Goal: Information Seeking & Learning: Learn about a topic

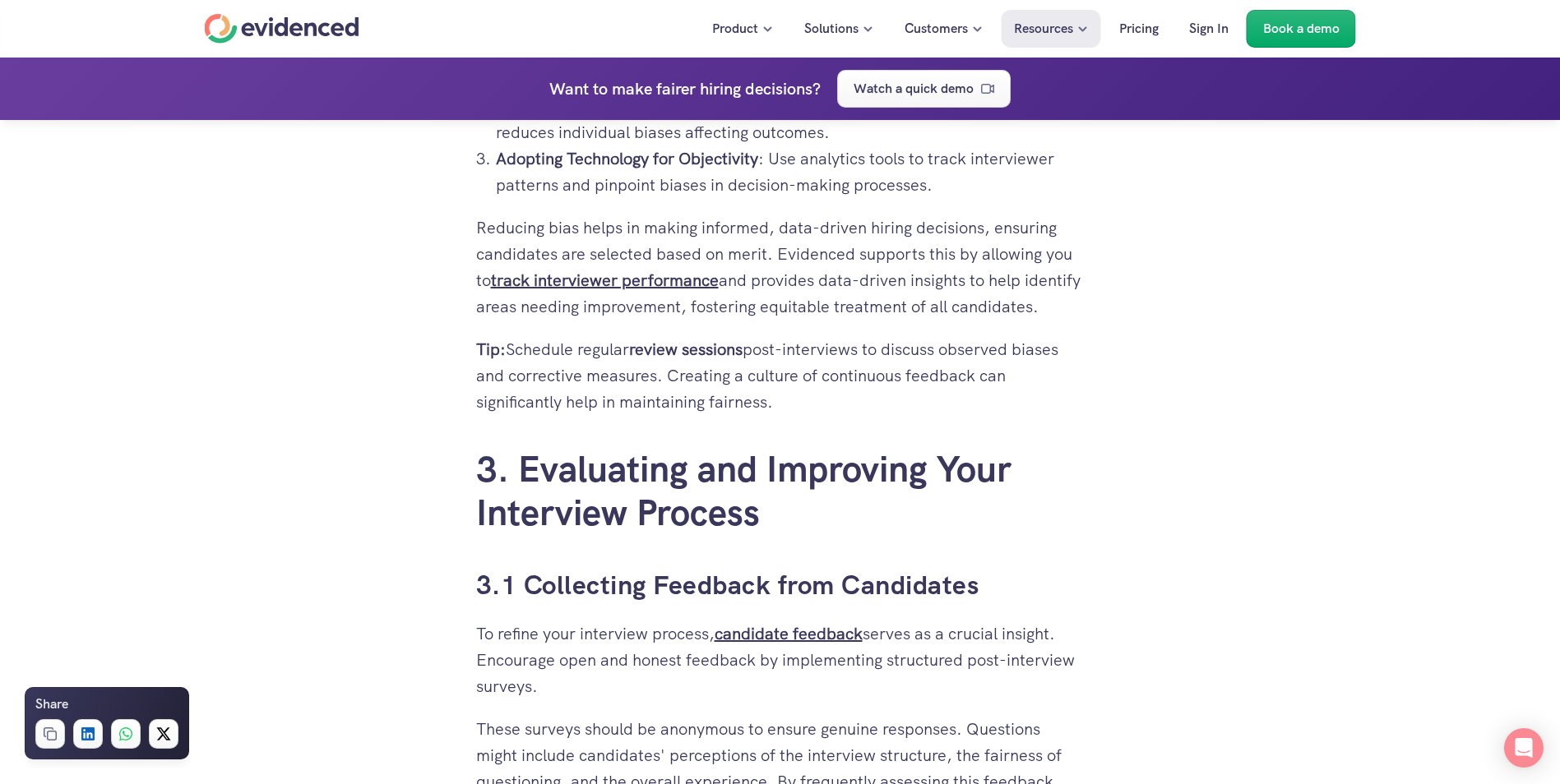
scroll to position [4111, 0]
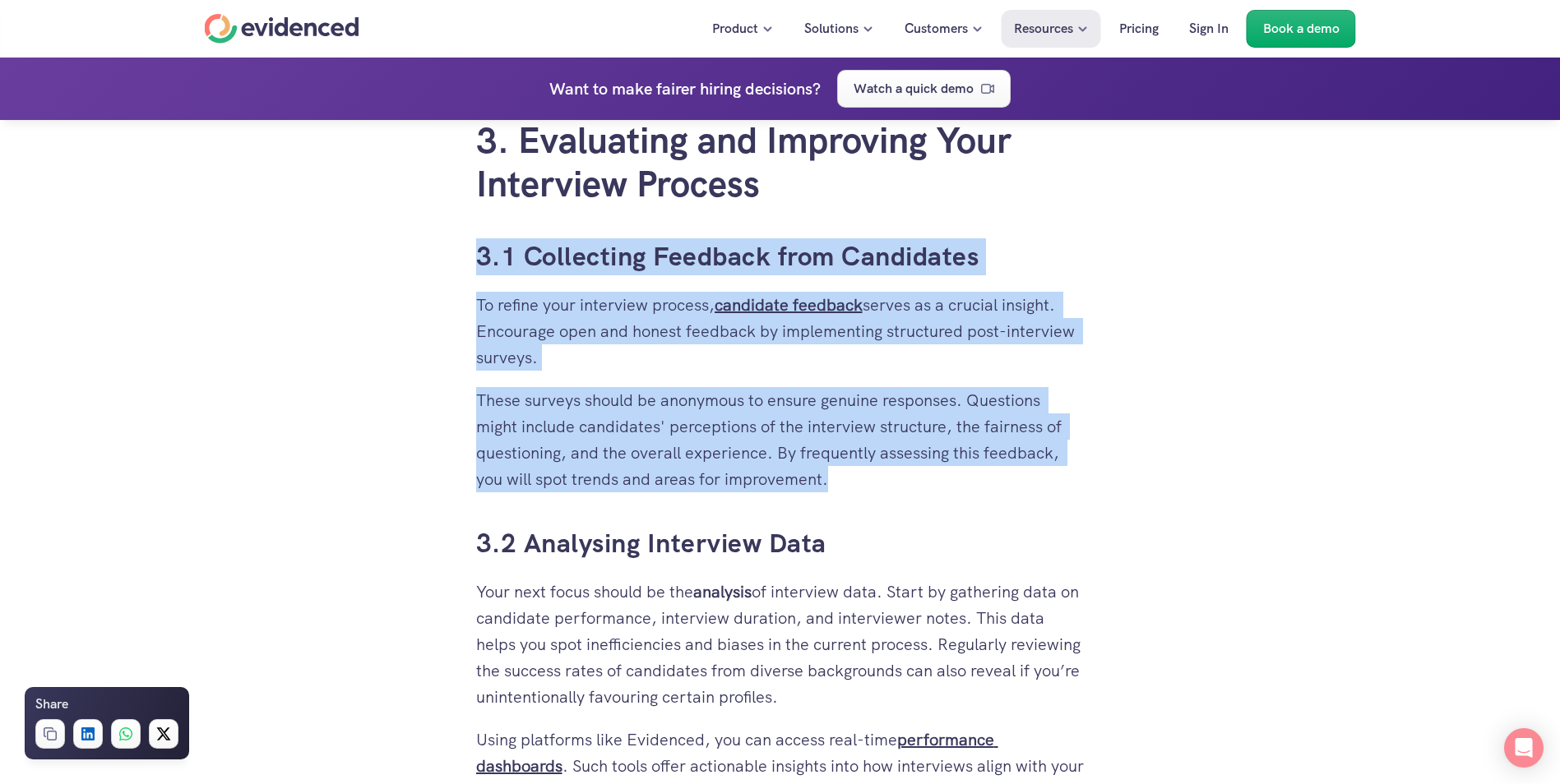
drag, startPoint x: 836, startPoint y: 478, endPoint x: 465, endPoint y: 258, distance: 431.3
copy div "3.1 Collecting Feedback from Candidates To refine your interview process, candi…"
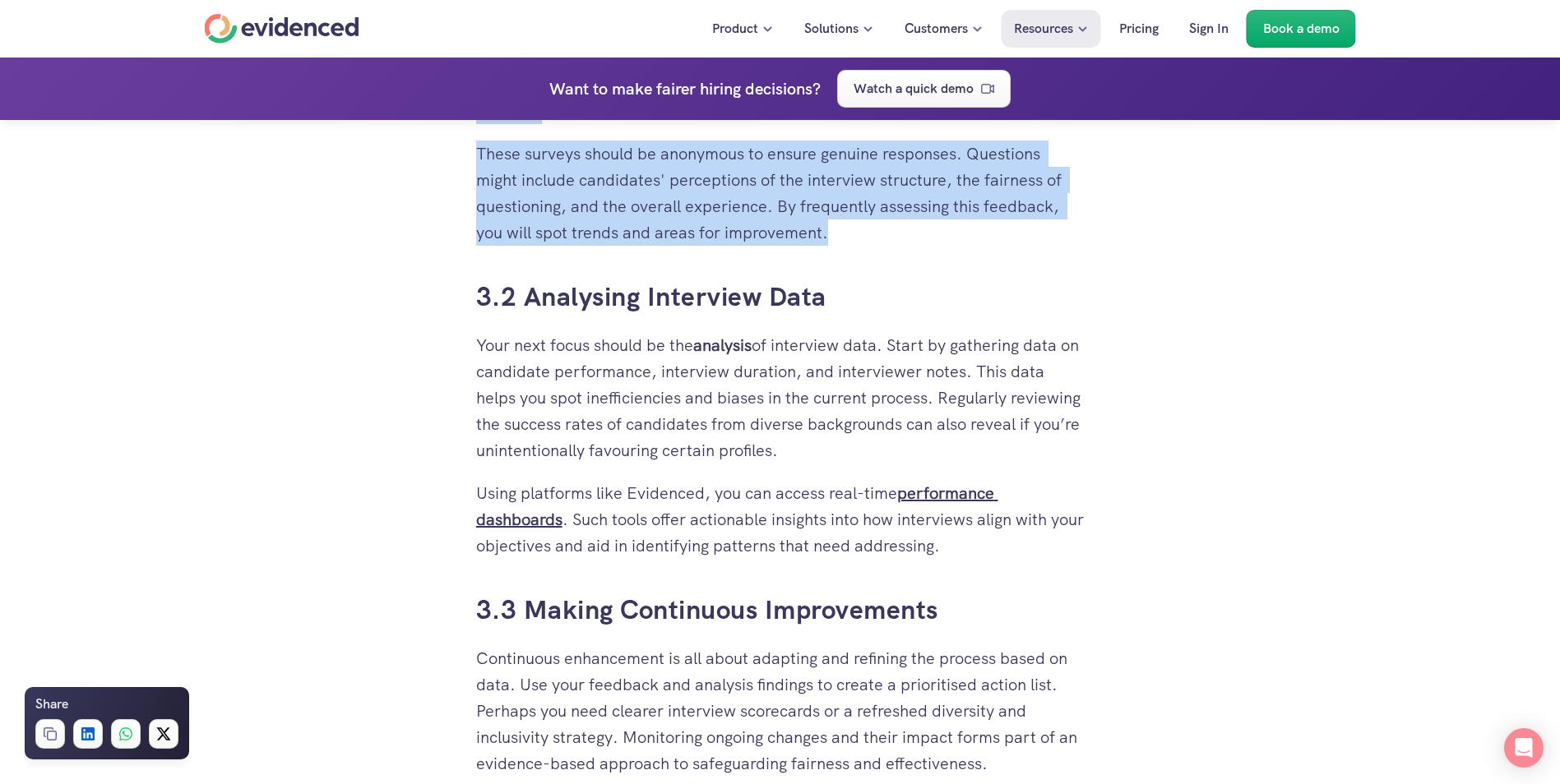
drag, startPoint x: 981, startPoint y: 551, endPoint x: 418, endPoint y: 291, distance: 620.1
copy div "3.2 Analysing Interview Data Your next focus should be the analysis of intervie…"
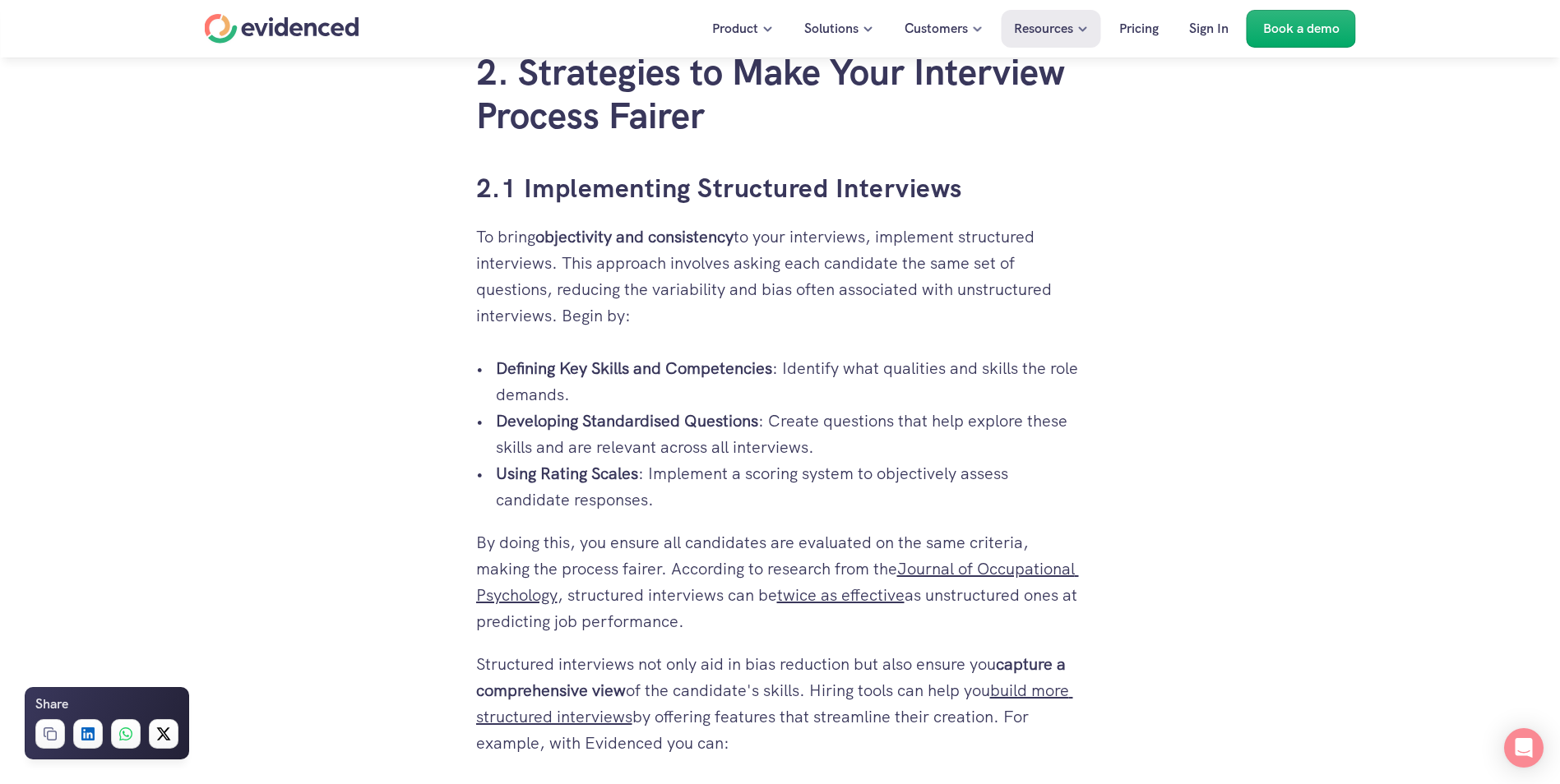
scroll to position [1806, 0]
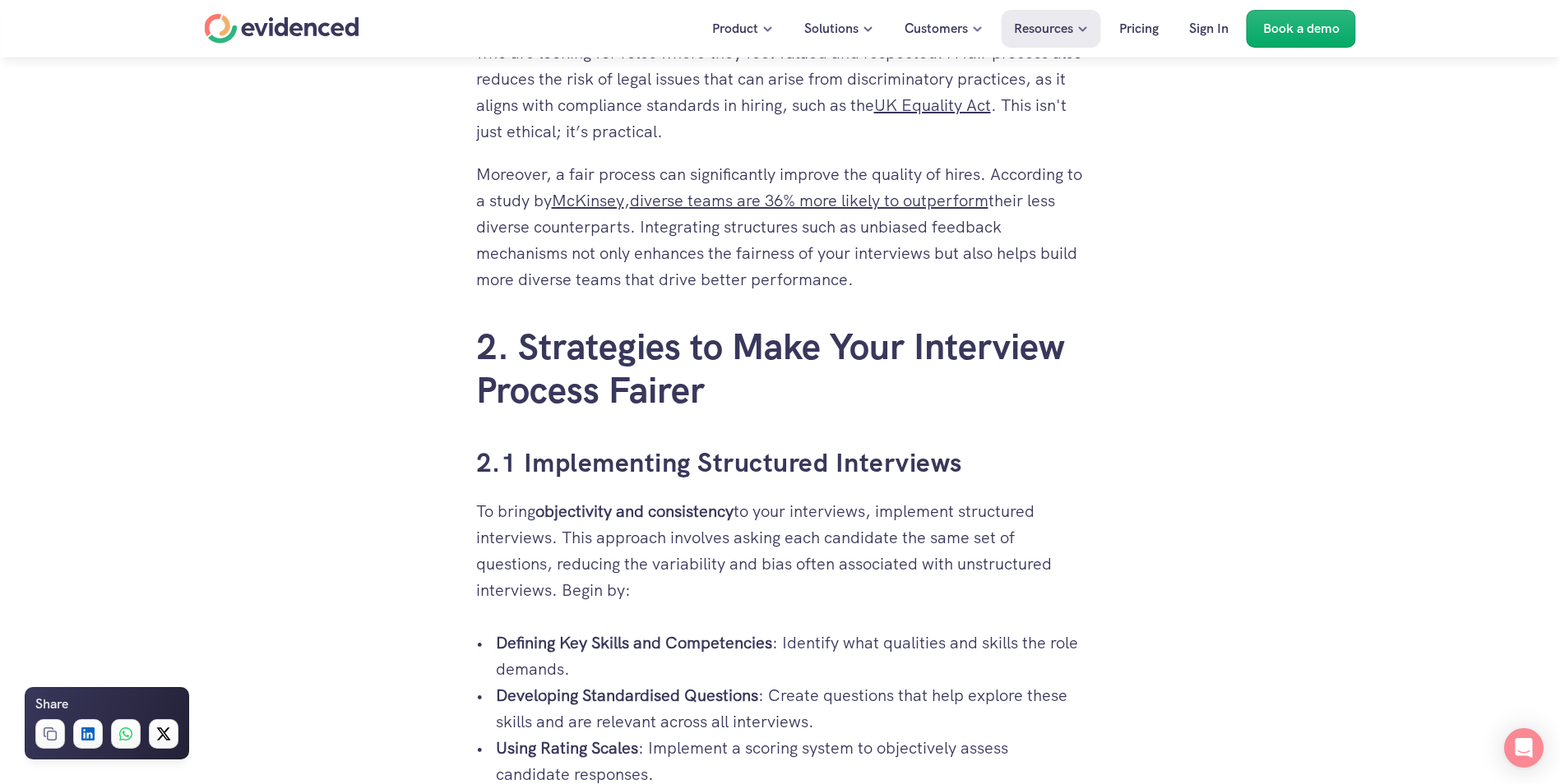
drag, startPoint x: 1003, startPoint y: 640, endPoint x: 475, endPoint y: 468, distance: 555.3
copy div "2.1 Implementing Structured Interviews To bring objectivity and consistency to …"
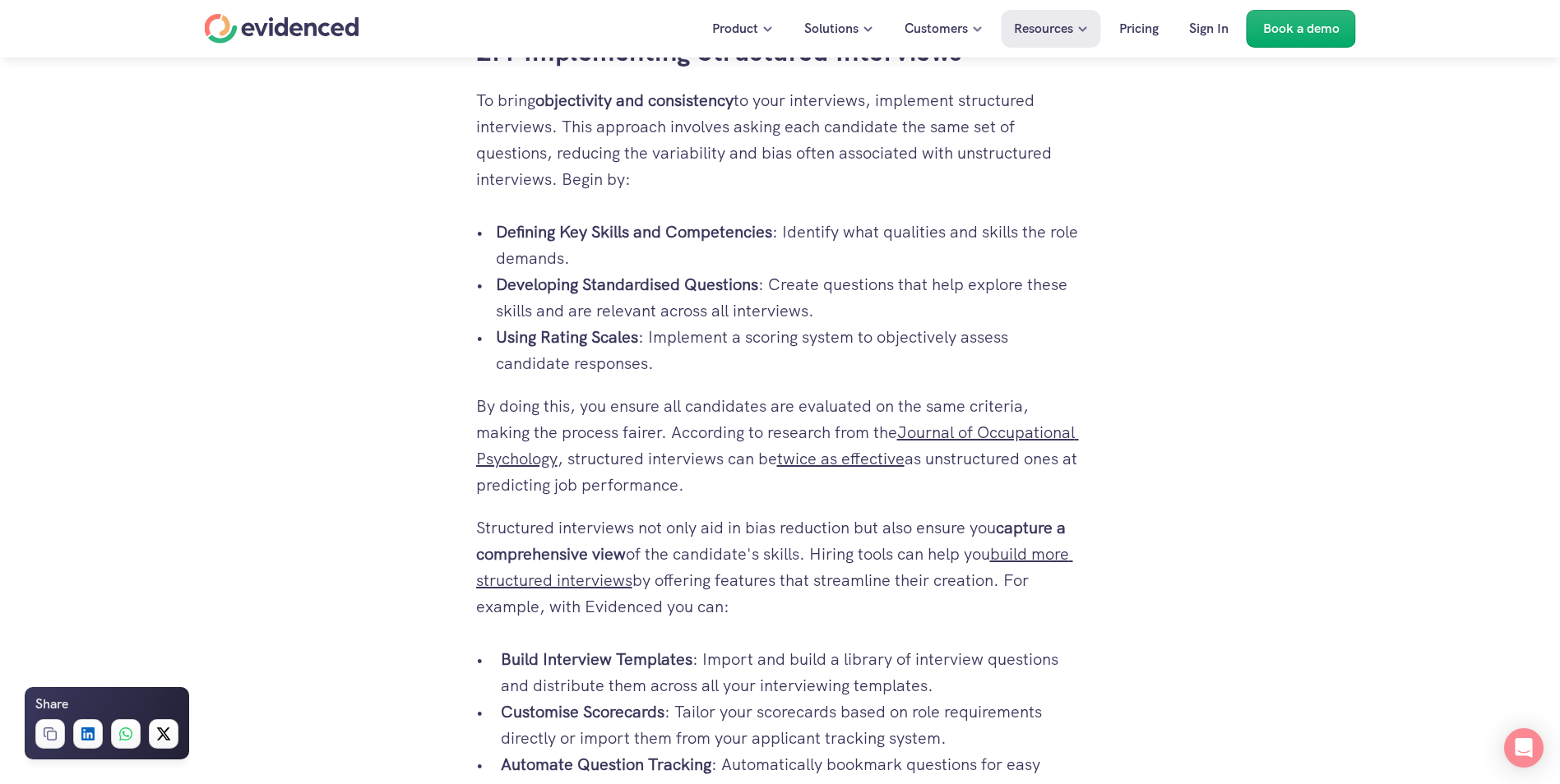
scroll to position [1971, 0]
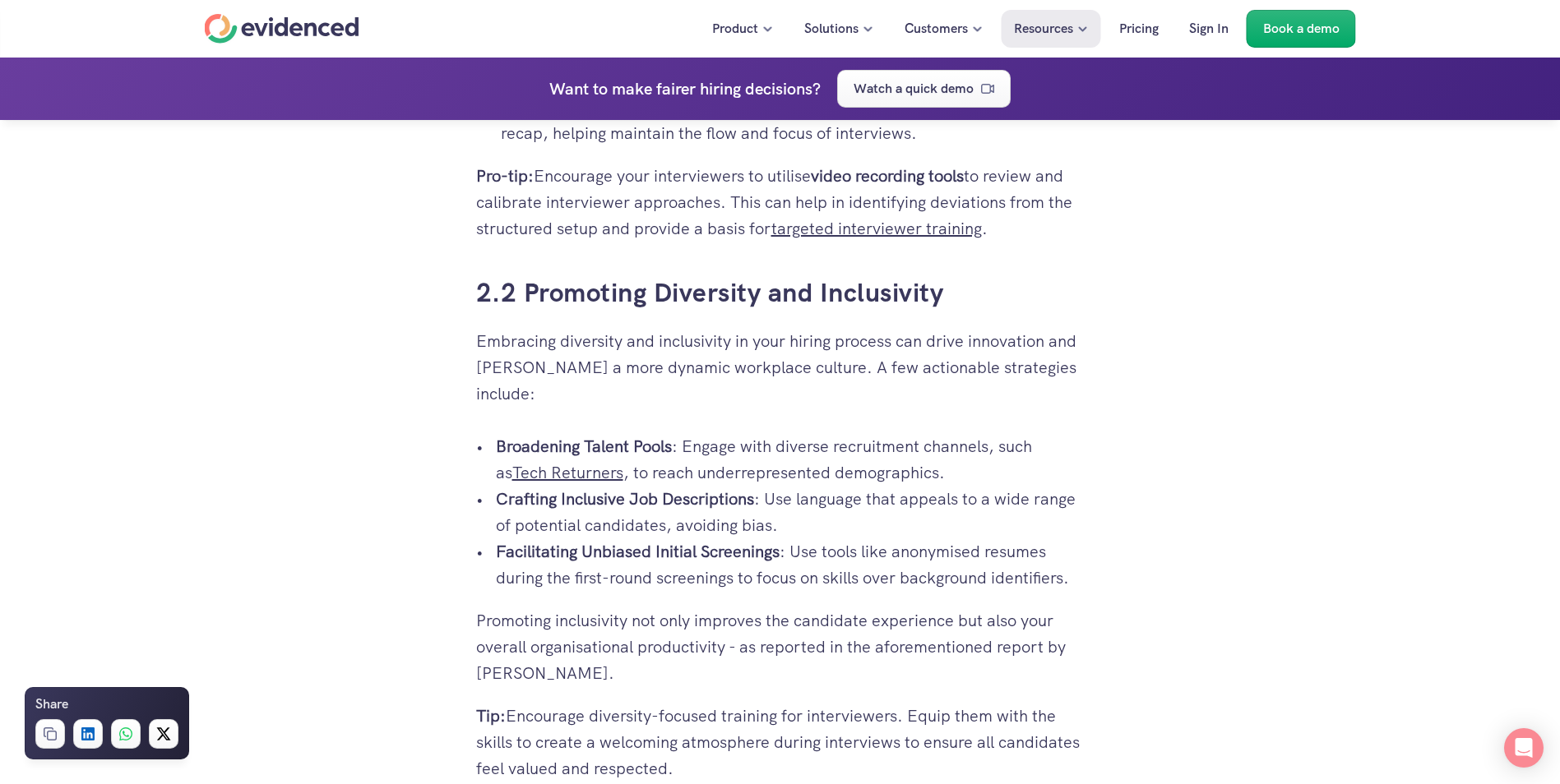
scroll to position [3122, 0]
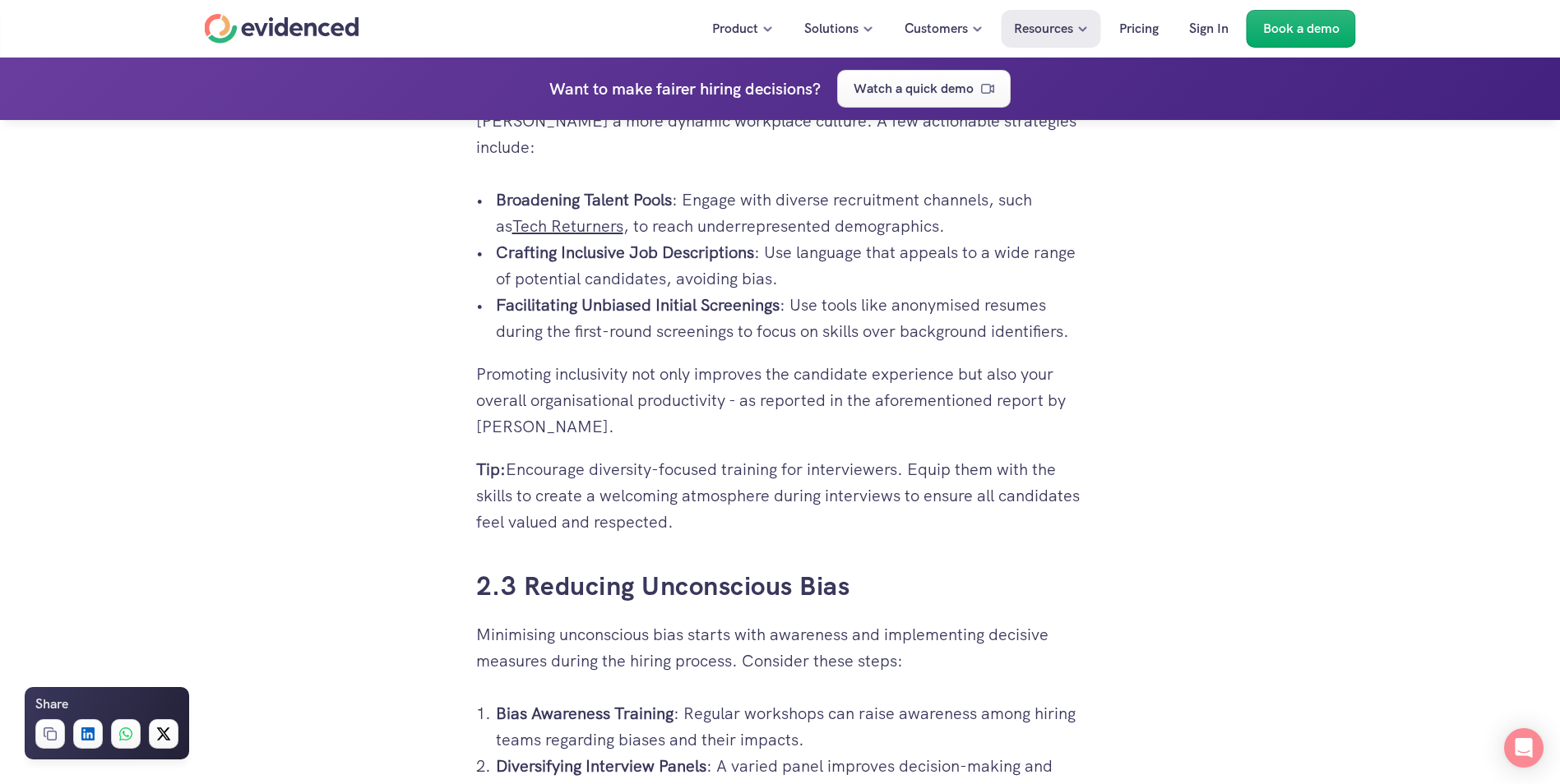
drag, startPoint x: 708, startPoint y: 492, endPoint x: 435, endPoint y: 140, distance: 445.5
click at [435, 140] on div "So you’re in yet another post-interview meeting, and the only thing everyone se…" at bounding box center [780, 470] width 1560 height 6317
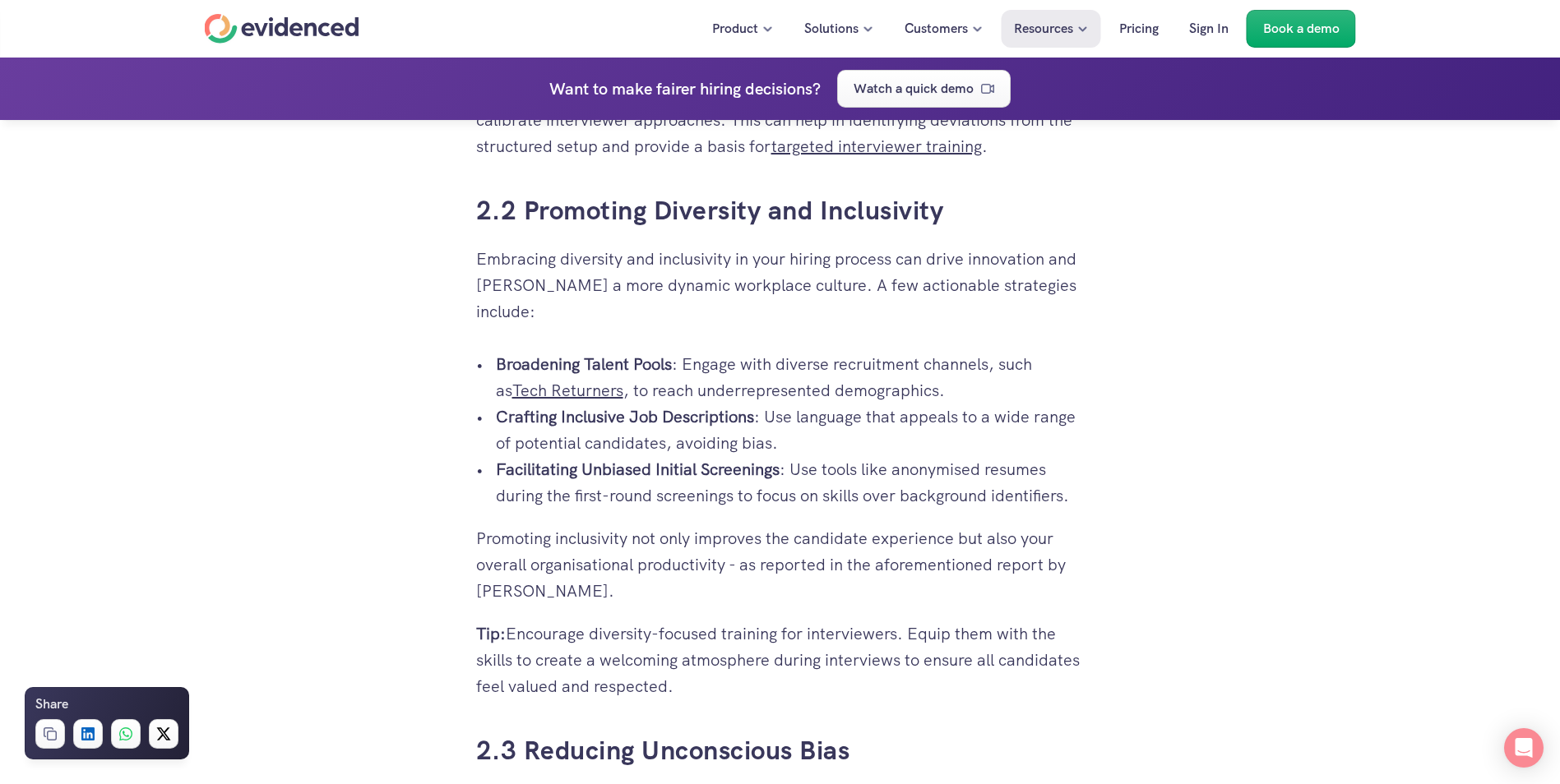
drag, startPoint x: 720, startPoint y: 674, endPoint x: 699, endPoint y: 674, distance: 21.0
click at [719, 674] on div "So you’re in yet another post-interview meeting, and the only thing everyone se…" at bounding box center [780, 311] width 609 height 4897
click at [686, 668] on p "Tip: Encourage diversity-focused training for interviewers. Equip them with the…" at bounding box center [780, 660] width 609 height 79
drag, startPoint x: 686, startPoint y: 665, endPoint x: 456, endPoint y: 215, distance: 505.4
click at [456, 215] on div "So you’re in yet another post-interview meeting, and the only thing everyone se…" at bounding box center [780, 635] width 1560 height 6317
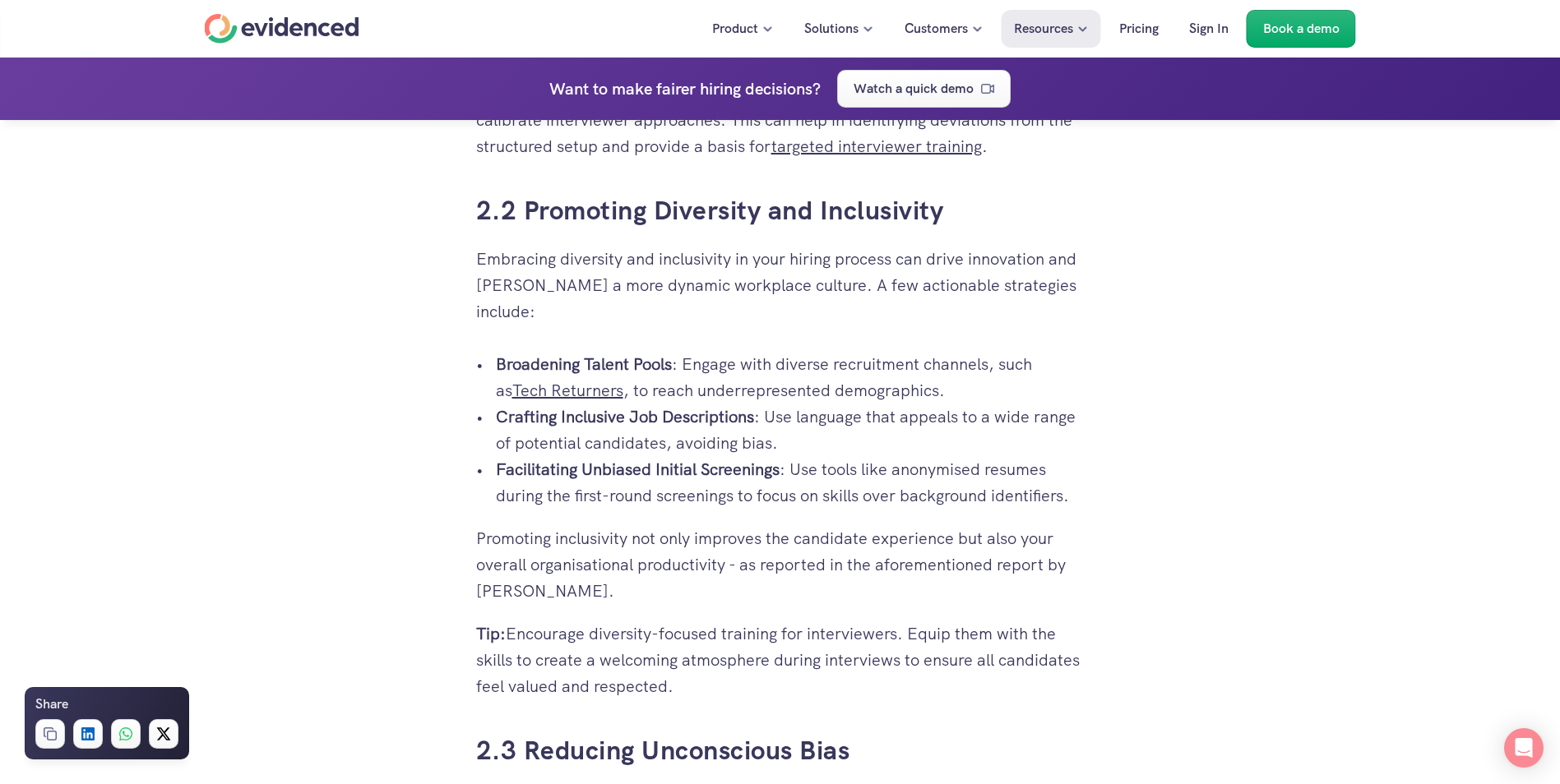
copy div "2.2 Promoting Diversity and Inclusivity Embracing diversity and inclusivity in …"
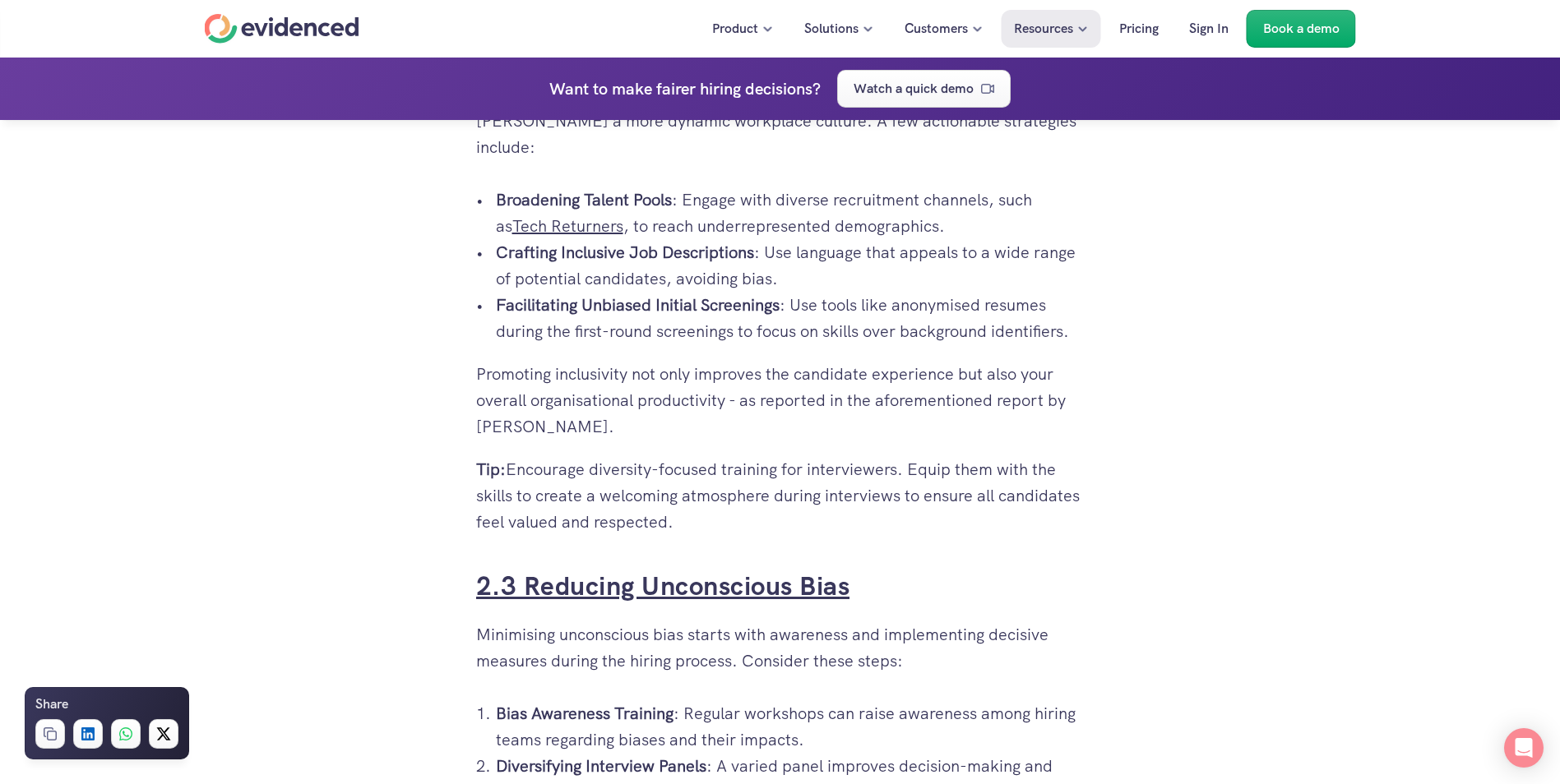
scroll to position [3204, 0]
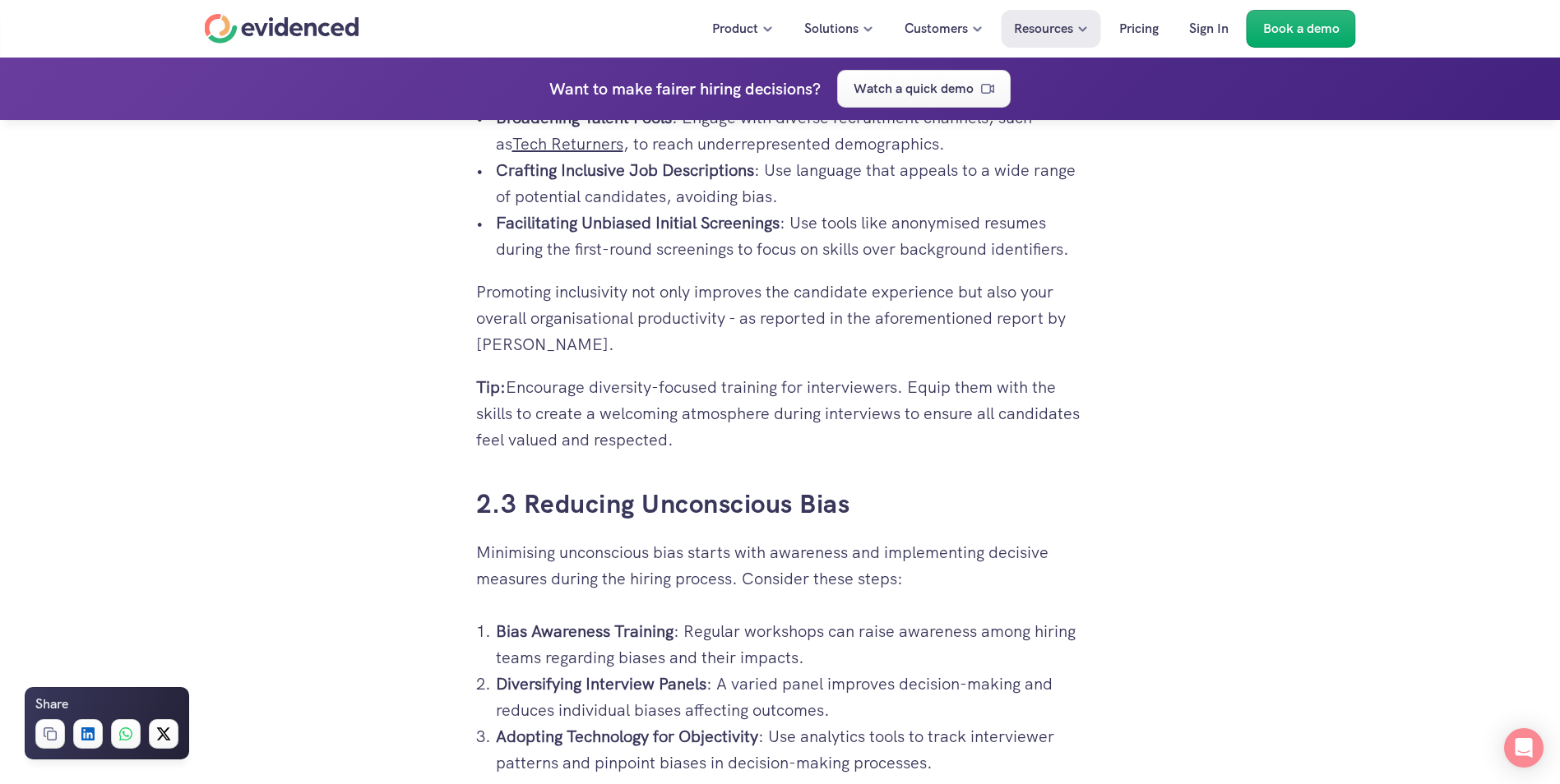
drag, startPoint x: 908, startPoint y: 473, endPoint x: 870, endPoint y: 473, distance: 38.0
click at [908, 486] on h3 "2.3 Reducing Unconscious Bias" at bounding box center [780, 505] width 609 height 37
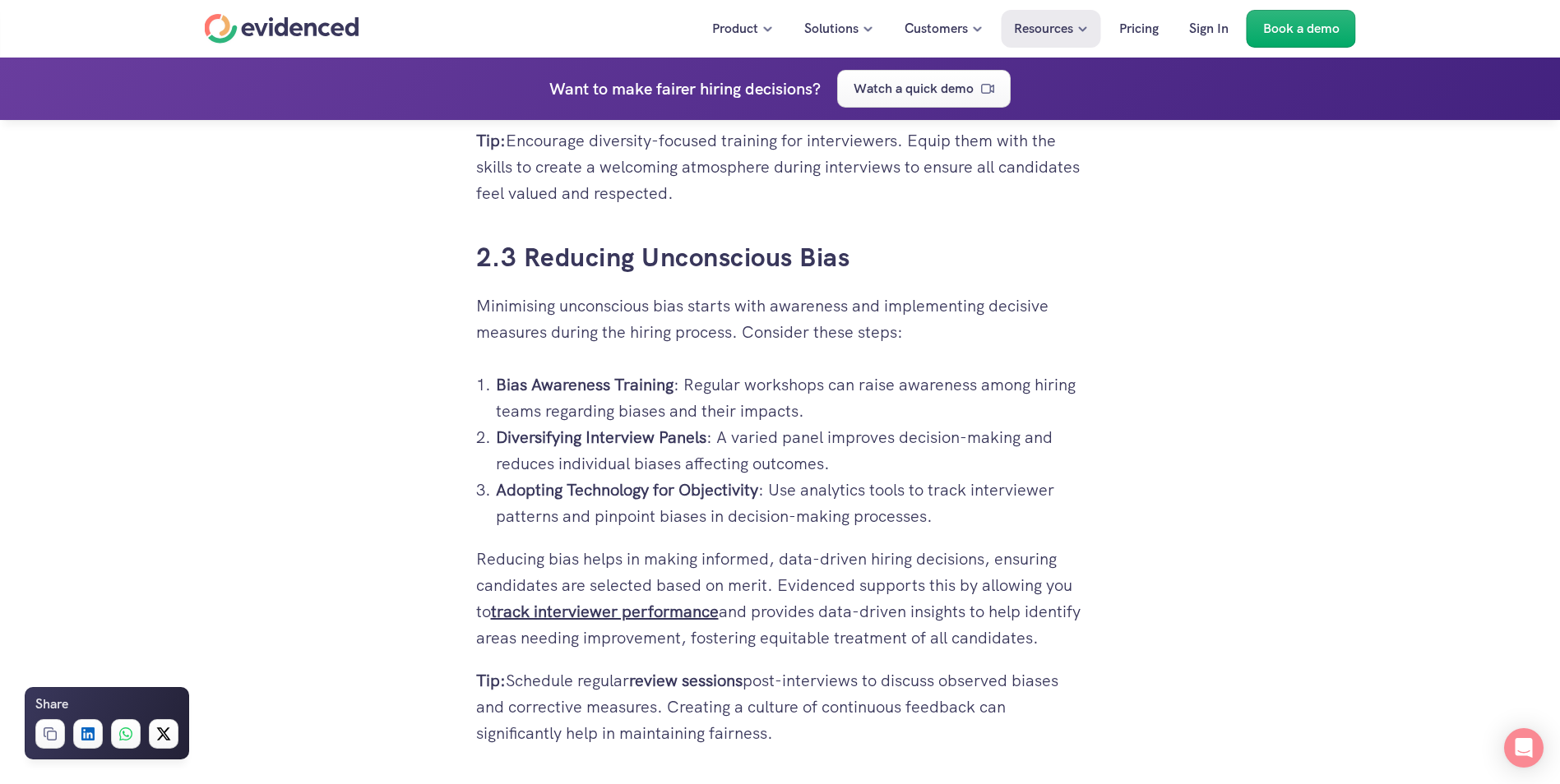
scroll to position [3698, 0]
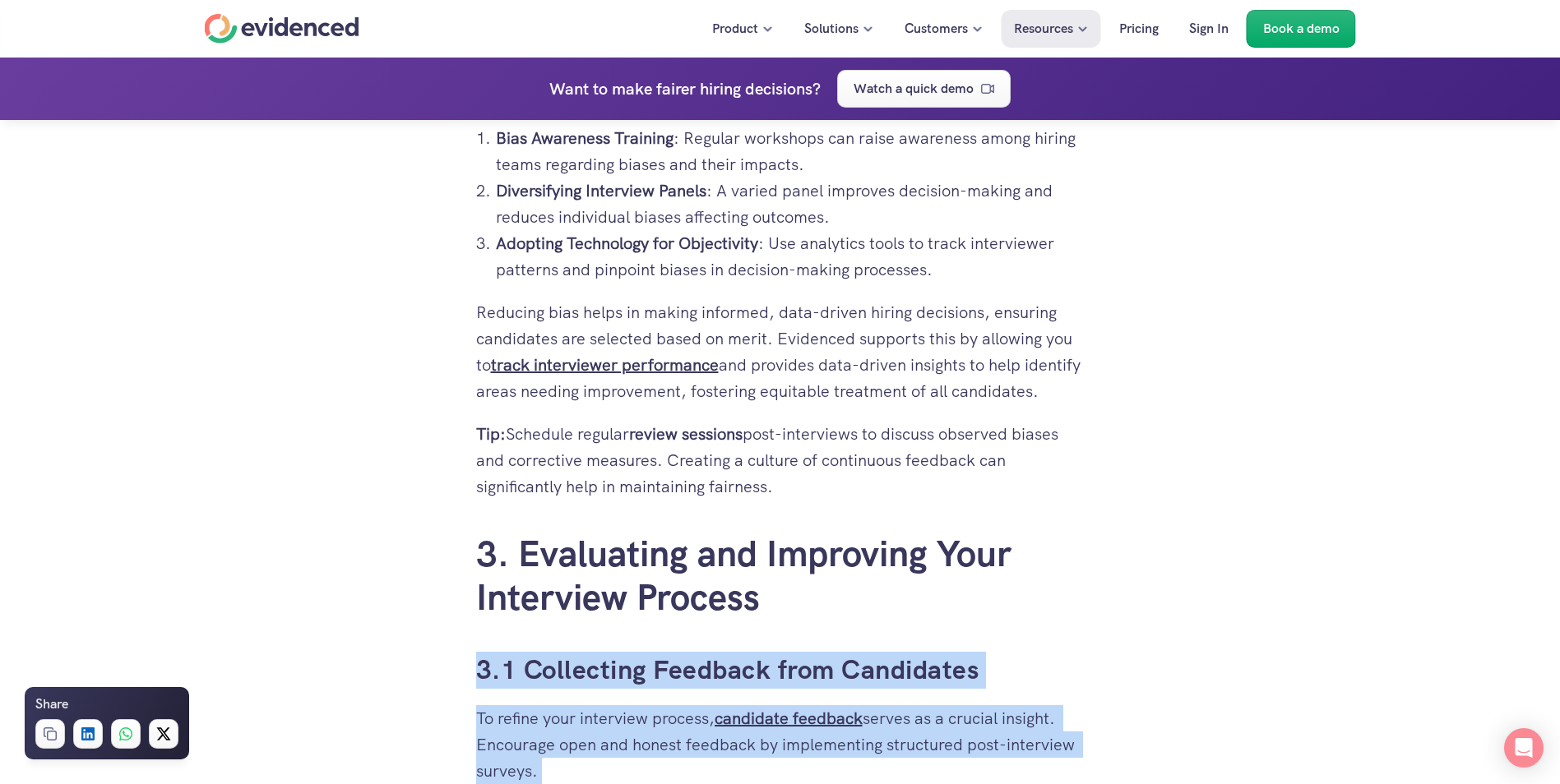
drag, startPoint x: 780, startPoint y: 488, endPoint x: 440, endPoint y: 368, distance: 360.6
drag, startPoint x: 440, startPoint y: 368, endPoint x: 367, endPoint y: 388, distance: 75.7
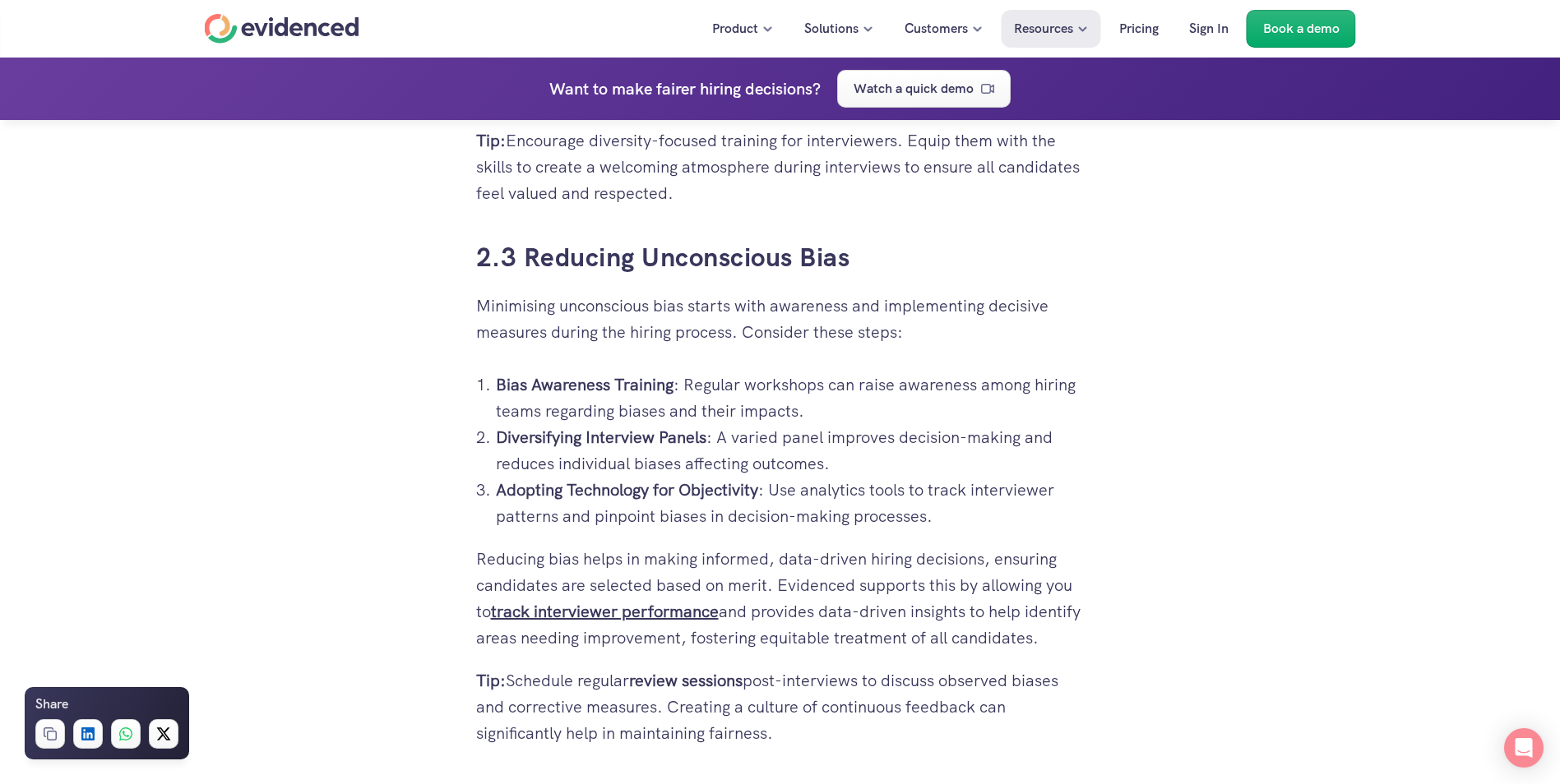
drag, startPoint x: 784, startPoint y: 733, endPoint x: 433, endPoint y: 236, distance: 608.4
click at [433, 236] on div "So you’re in yet another post-interview meeting, and the only thing everyone se…" at bounding box center [780, 141] width 1560 height 6317
copy div "2.3 Reducing Unconscious Bias Minimising unconscious bias starts with awareness…"
drag, startPoint x: 1030, startPoint y: 208, endPoint x: 1026, endPoint y: 217, distance: 9.8
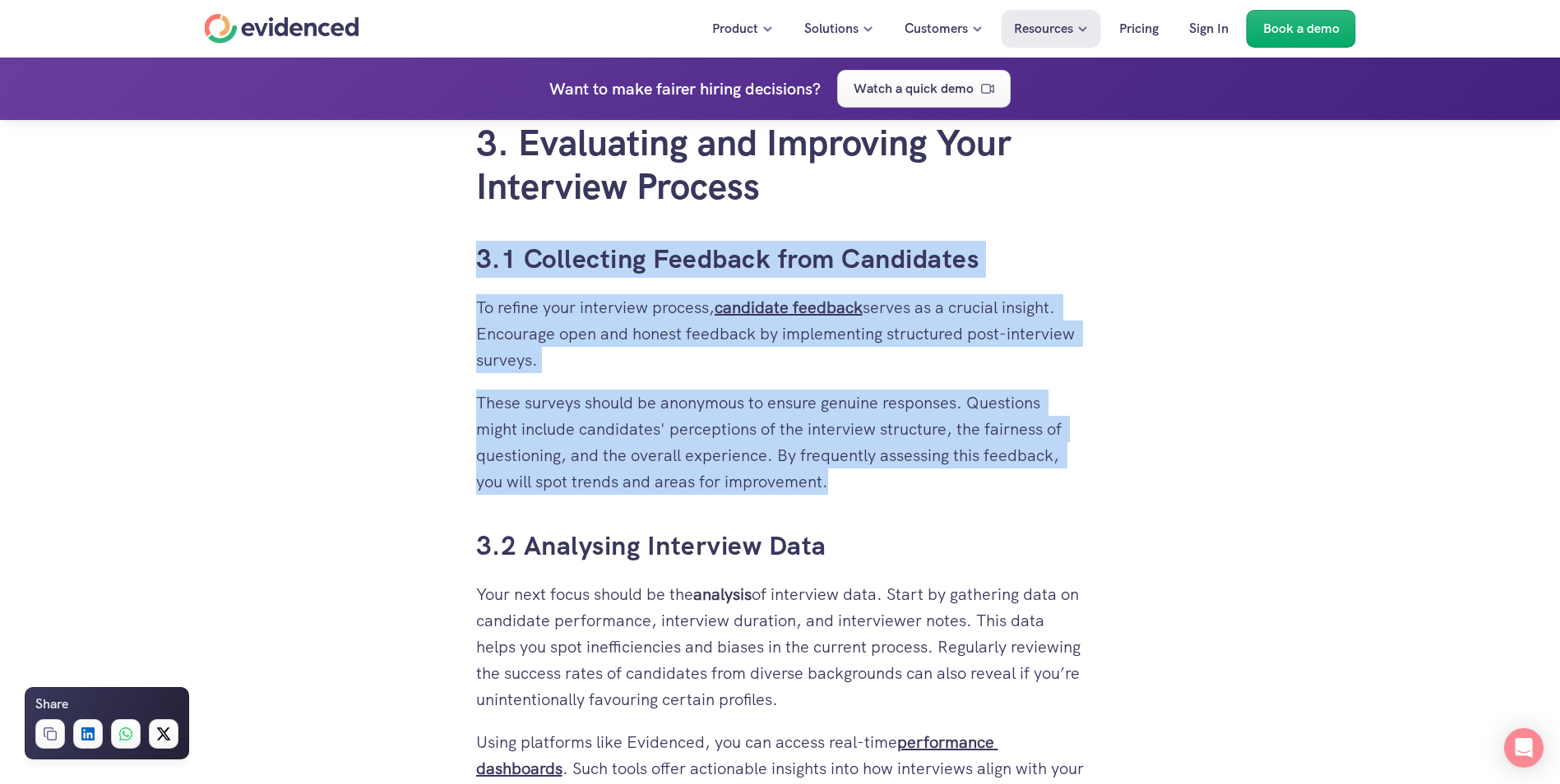
scroll to position [4356, 0]
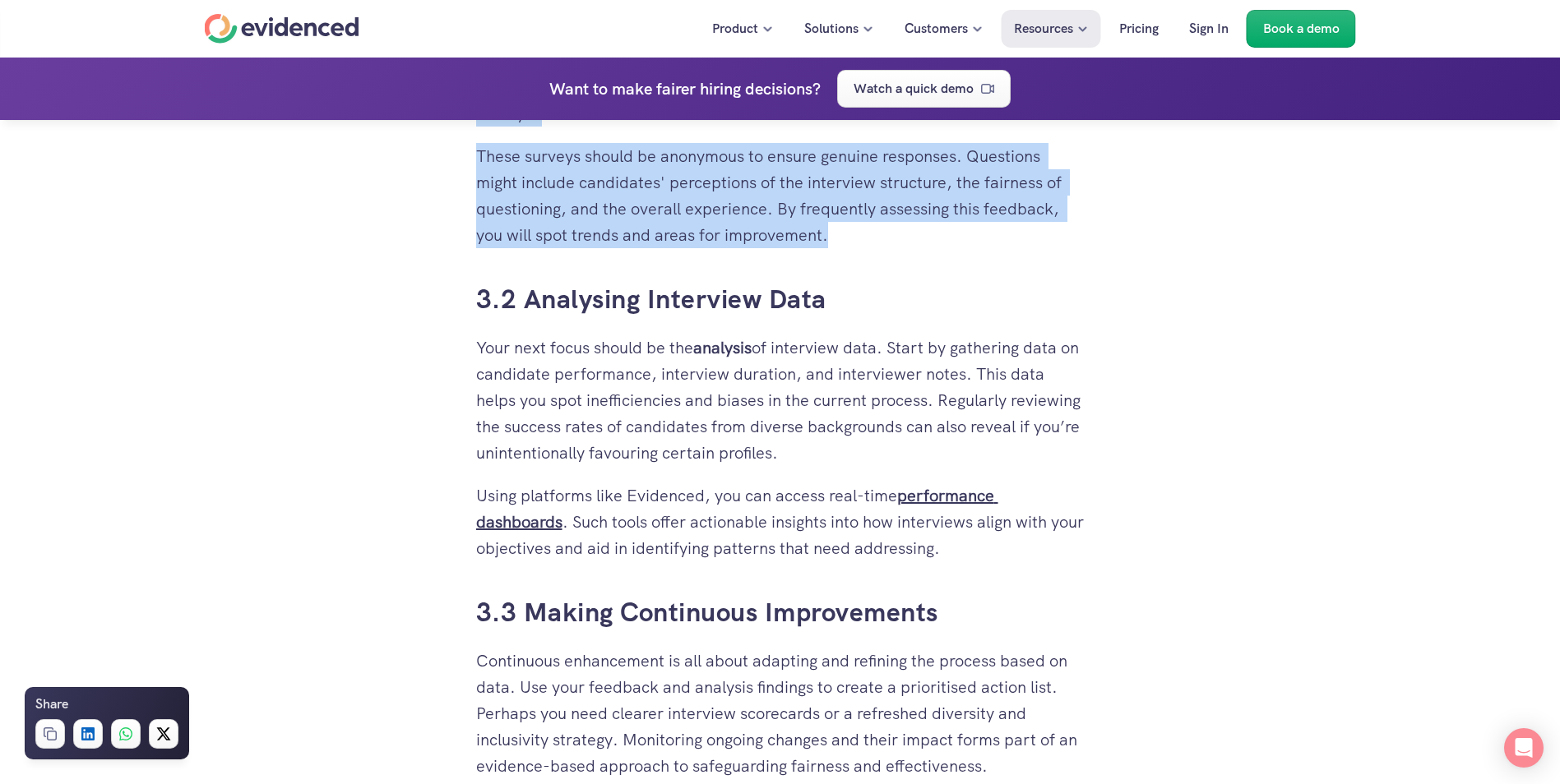
drag, startPoint x: 984, startPoint y: 547, endPoint x: 460, endPoint y: 291, distance: 583.2
copy div "3.2 Analysing Interview Data Your next focus should be the analysis of intervie…"
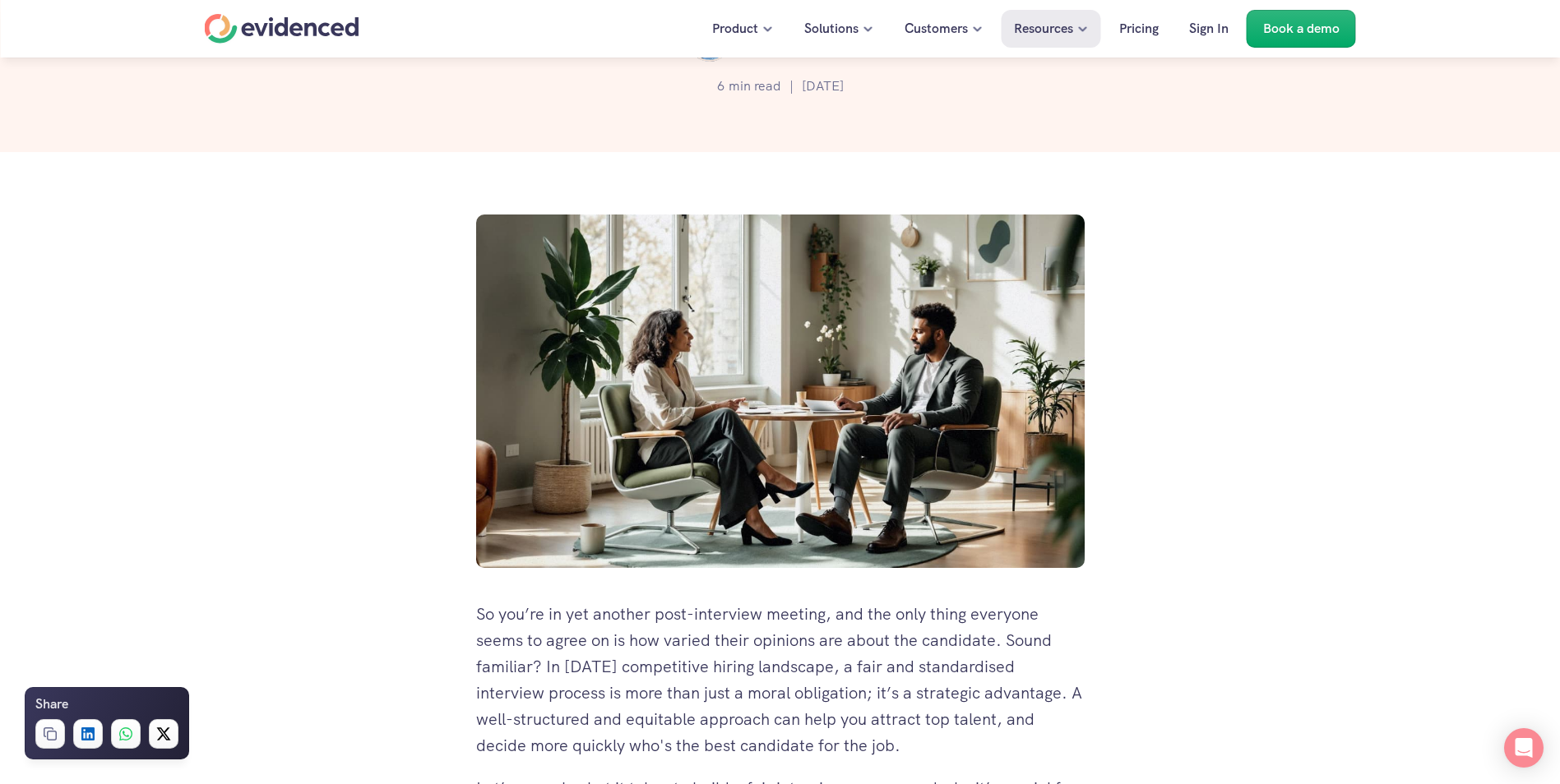
scroll to position [0, 0]
